Goal: Entertainment & Leisure: Consume media (video, audio)

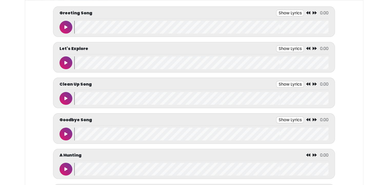
scroll to position [90, 0]
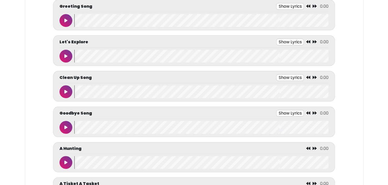
click at [287, 3] on button "Show Lyrics" at bounding box center [290, 6] width 28 height 7
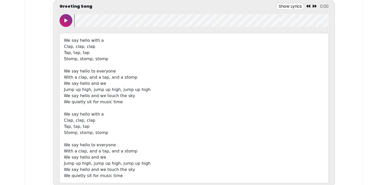
click at [71, 22] on button at bounding box center [66, 20] width 13 height 13
click at [72, 17] on div at bounding box center [67, 20] width 15 height 13
click at [64, 21] on button at bounding box center [66, 20] width 13 height 13
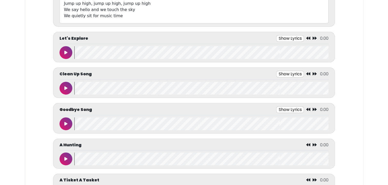
scroll to position [251, 0]
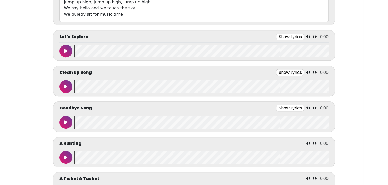
click at [63, 48] on button at bounding box center [66, 51] width 13 height 13
click at [278, 36] on button "Show Lyrics" at bounding box center [280, 37] width 28 height 7
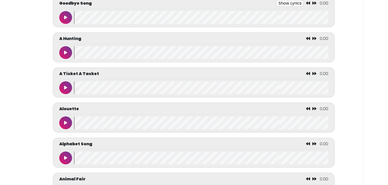
scroll to position [430, 0]
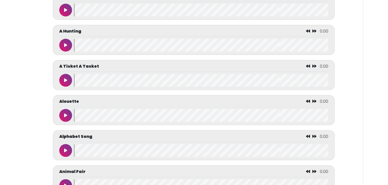
click at [60, 41] on button at bounding box center [65, 45] width 13 height 13
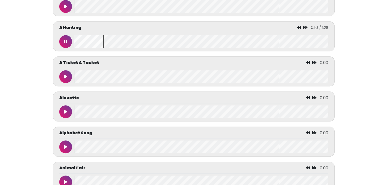
scroll to position [452, 0]
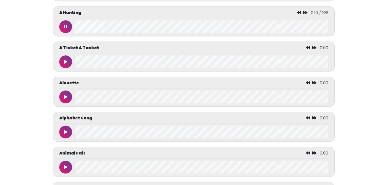
click at [62, 23] on button at bounding box center [65, 26] width 13 height 13
click at [61, 21] on button at bounding box center [65, 26] width 13 height 13
click at [64, 26] on button at bounding box center [65, 26] width 13 height 13
